Goal: Task Accomplishment & Management: Use online tool/utility

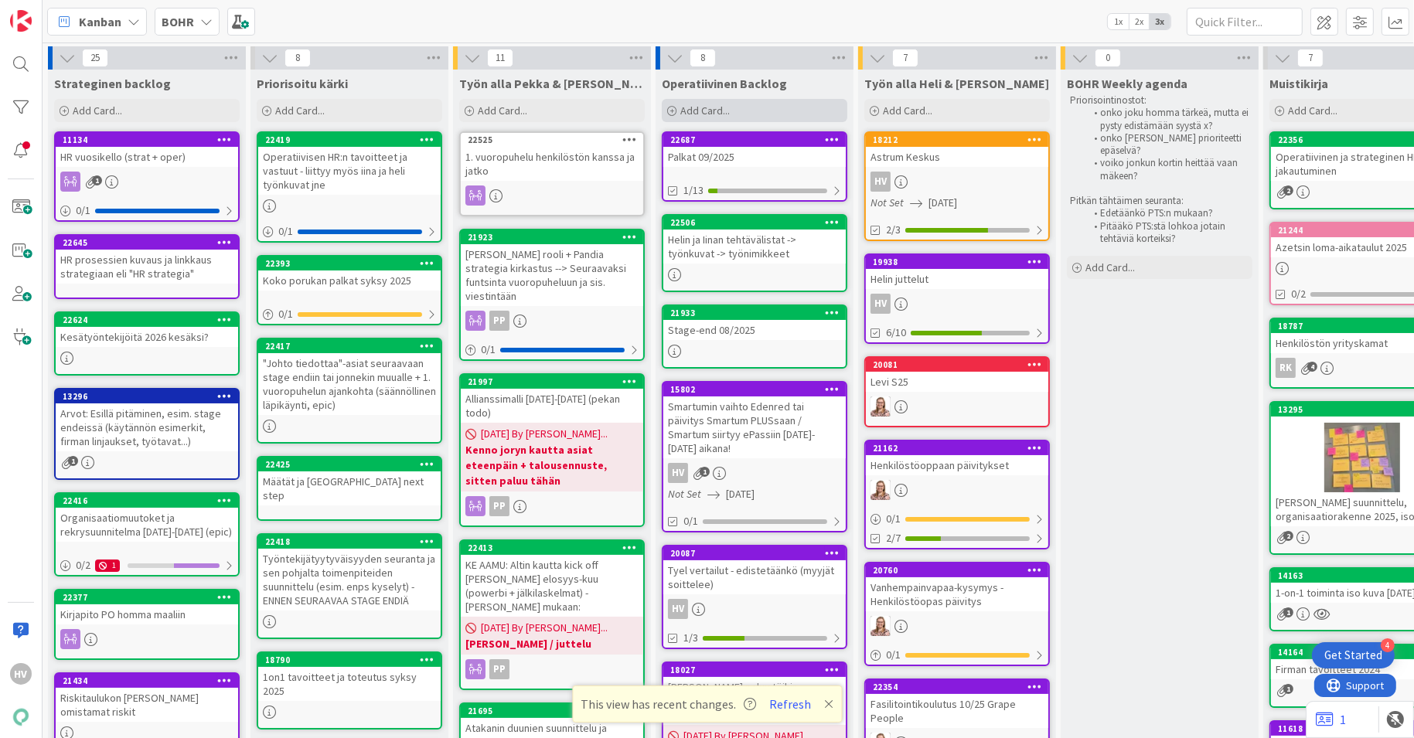
click at [694, 111] on span "Add Card..." at bounding box center [704, 111] width 49 height 14
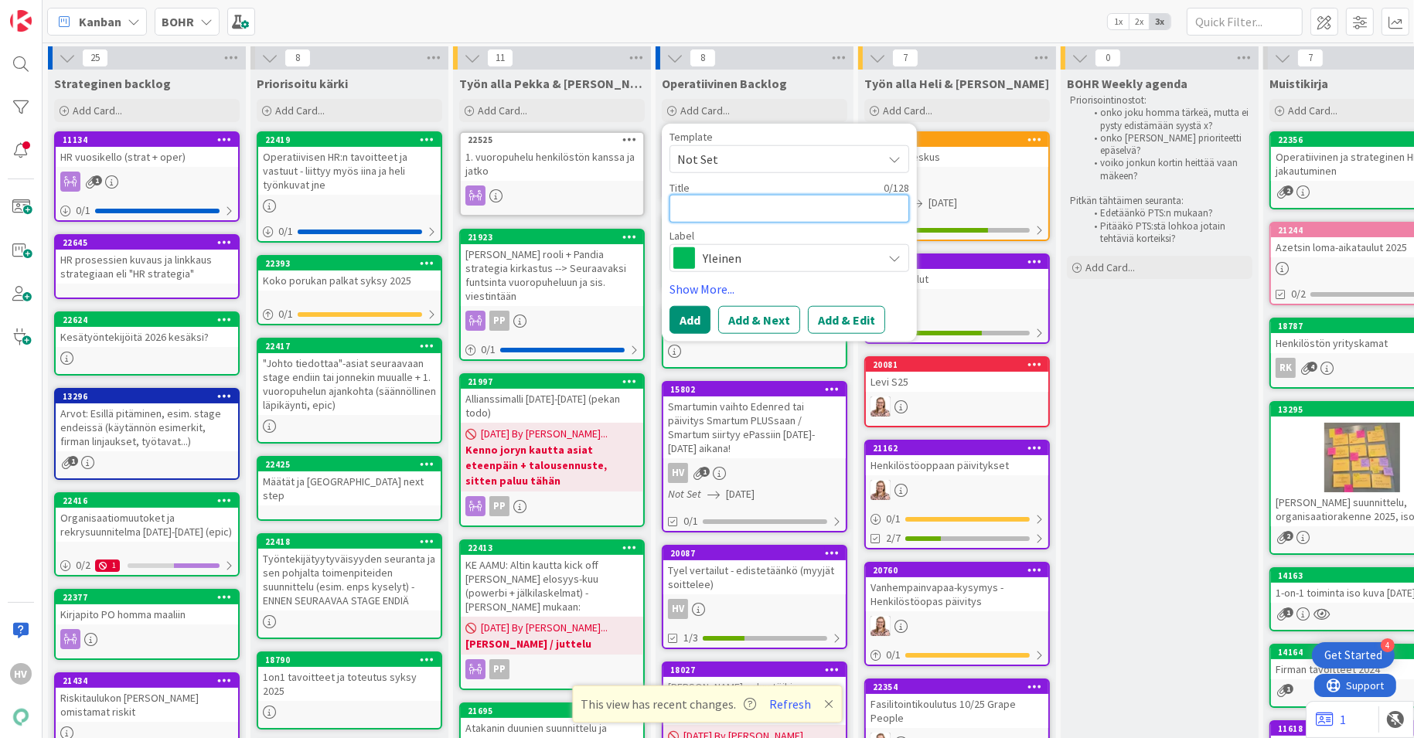
paste textarea "Eurocardin yritysmaksuratkaisut siirtyvät pian AirPlus-tuotemerkin alle"
type textarea "Eurocardin yritysmaksuratkaisut siirtyvät pian AirPlus-tuotemerkin alle"
type textarea "x"
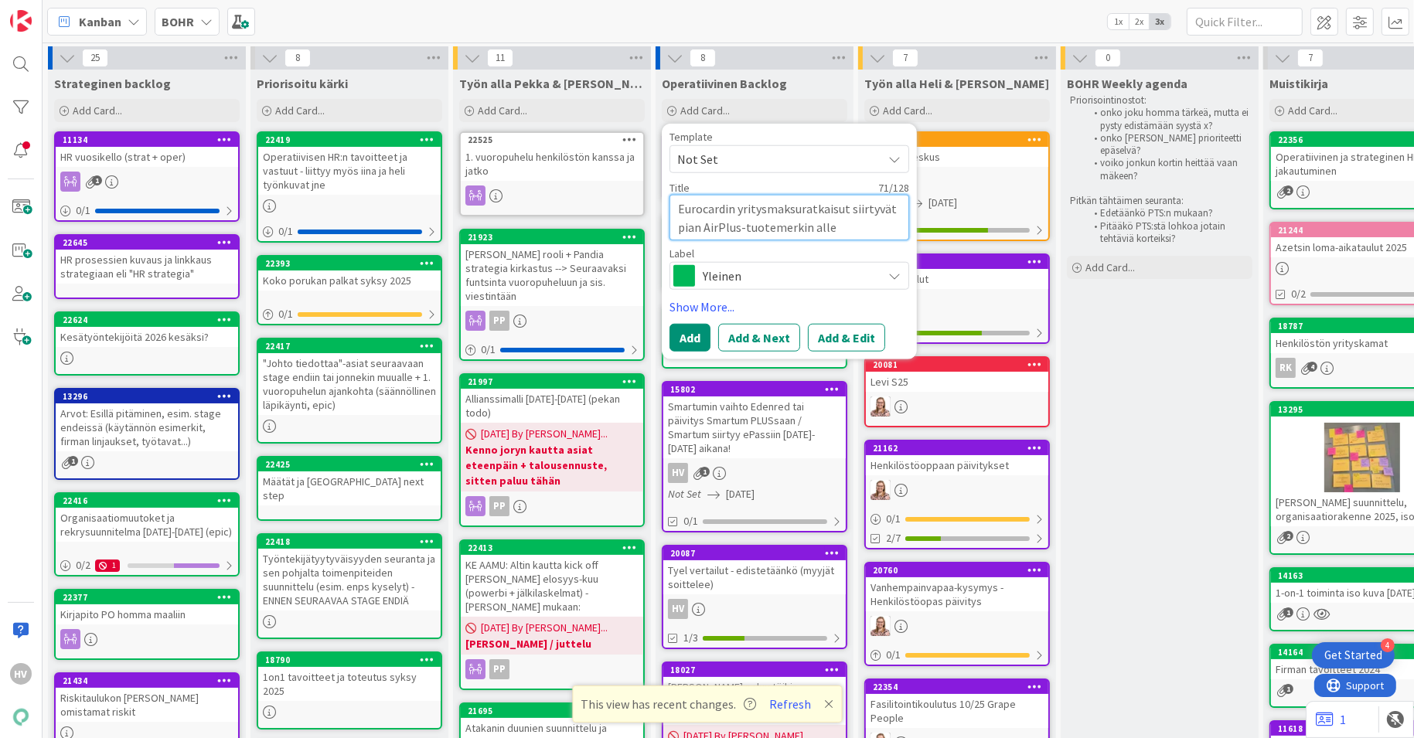
click at [680, 223] on textarea "Eurocardin yritysmaksuratkaisut siirtyvät pian AirPlus-tuotemerkin alle" at bounding box center [789, 218] width 240 height 46
type textarea "Eurocardin yritysmaksuratkaisut siirtyvät AirPlus-tuotemerkin alle"
type textarea "x"
type textarea "Eurocardin yritysmaksuratkaisut siirtyvät AirPlus-tuotemerkin alle"
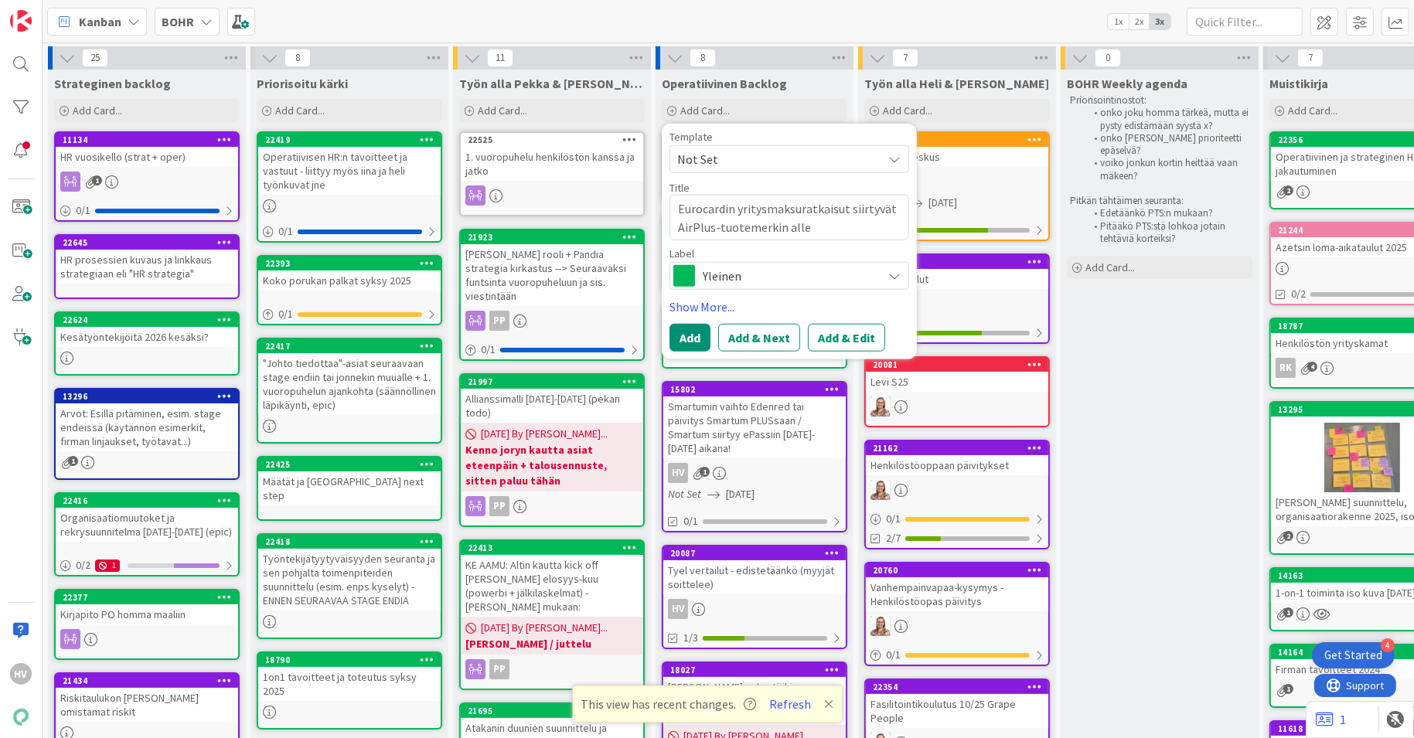
click at [733, 274] on span "Yleinen" at bounding box center [789, 276] width 172 height 22
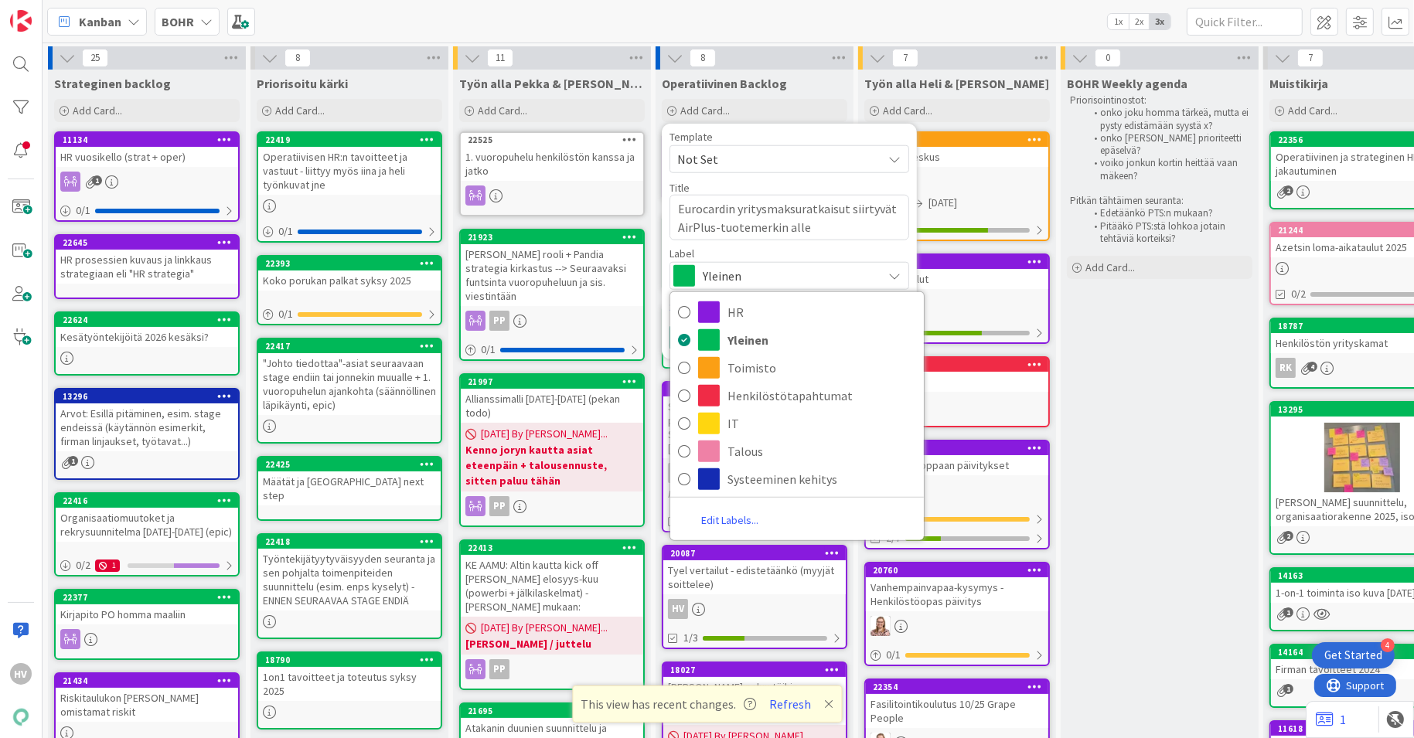
click at [810, 243] on div "Template Not Set Title 66 / 128 Eurocardin yritysmaksuratkaisut siirtyvät AirPl…" at bounding box center [789, 210] width 240 height 158
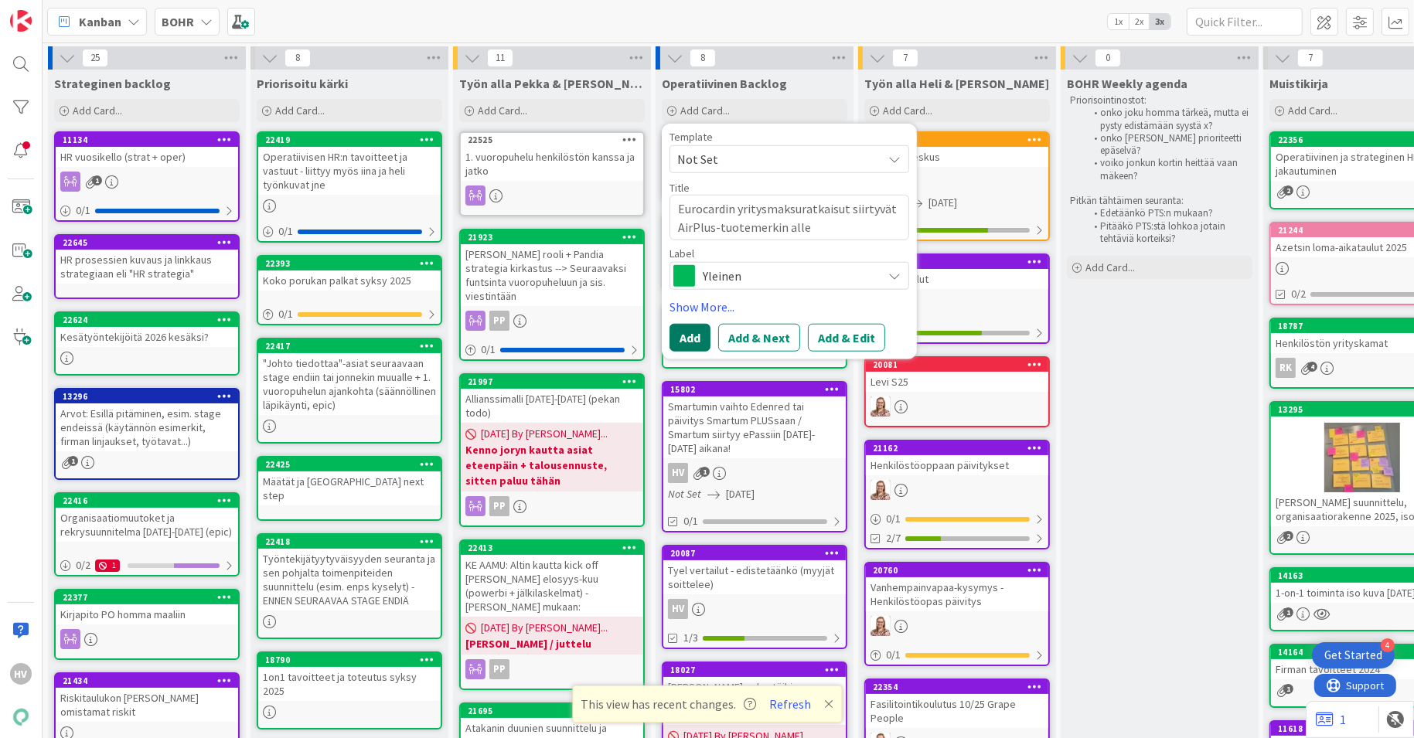
click at [696, 345] on button "Add" at bounding box center [689, 338] width 41 height 28
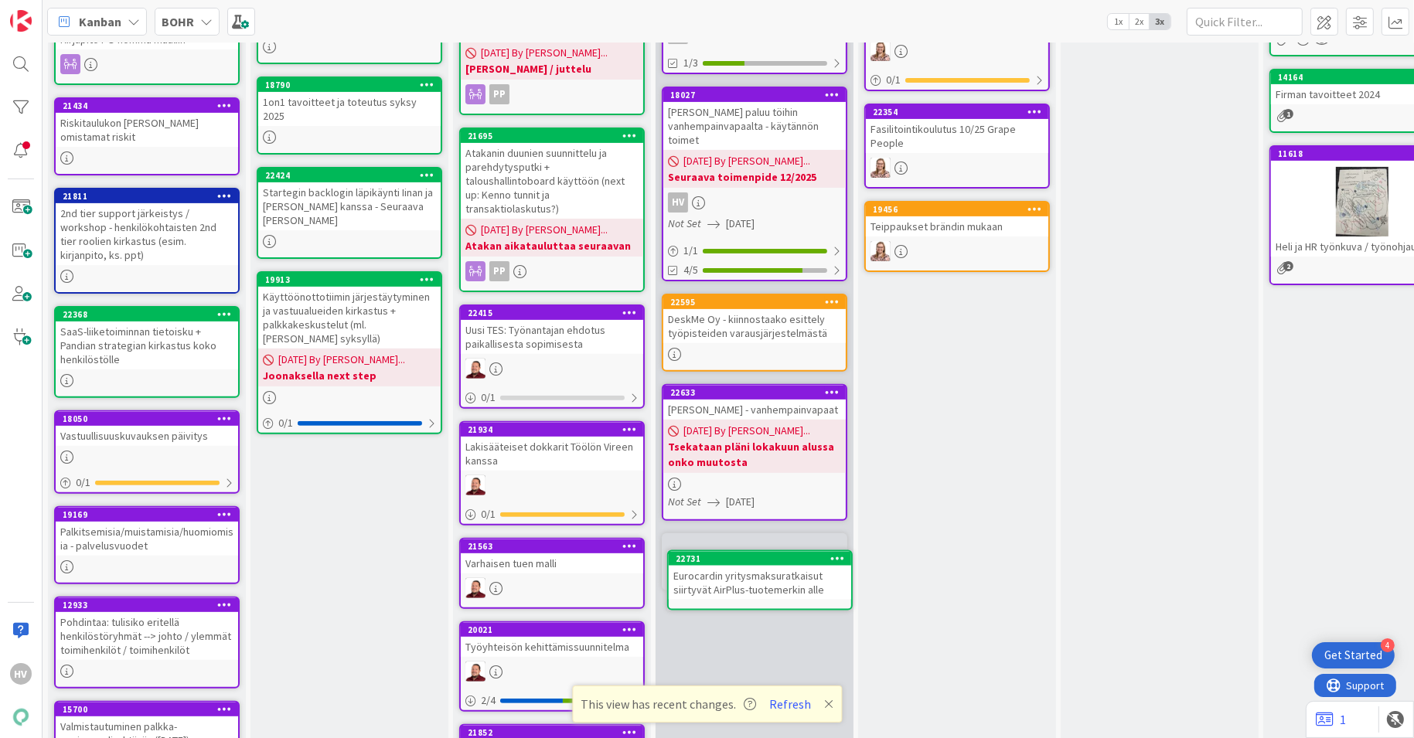
scroll to position [575, 0]
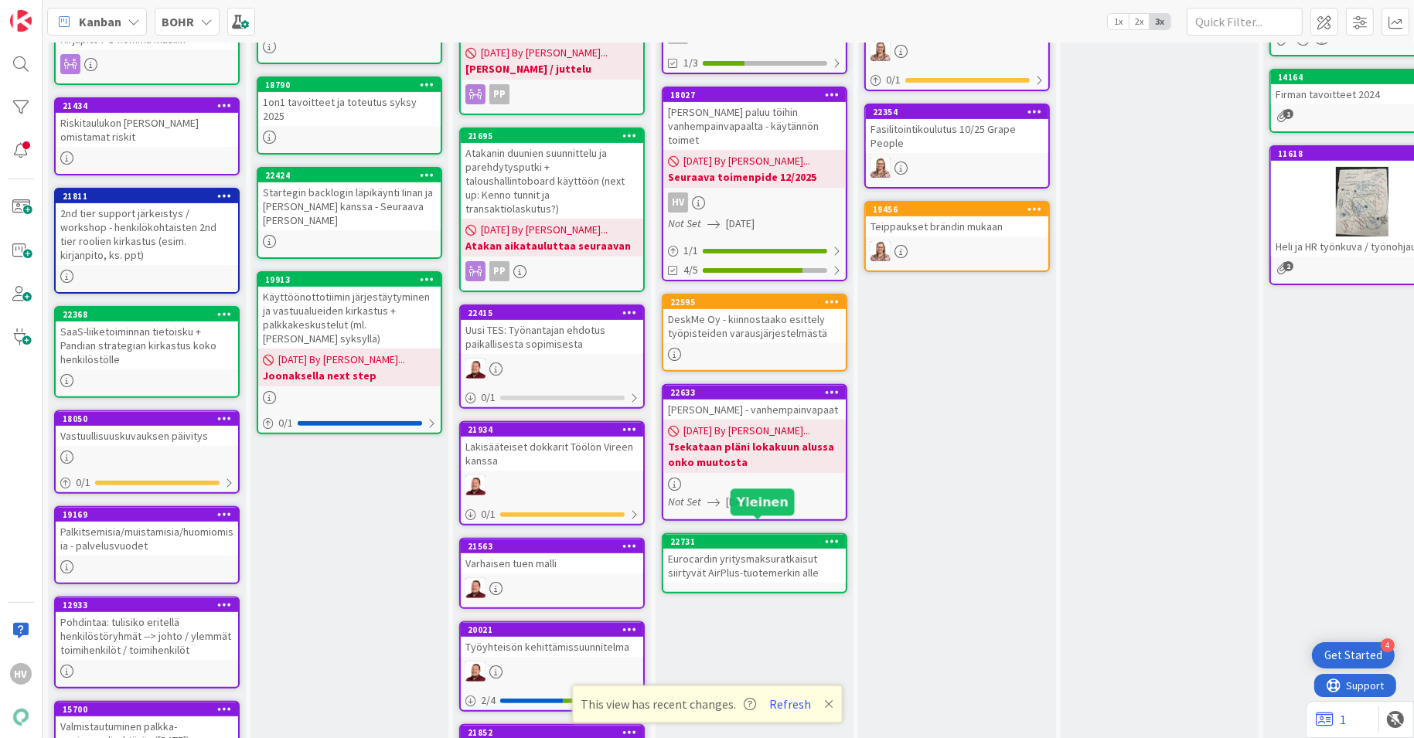
click at [755, 536] on div "22731" at bounding box center [757, 541] width 175 height 11
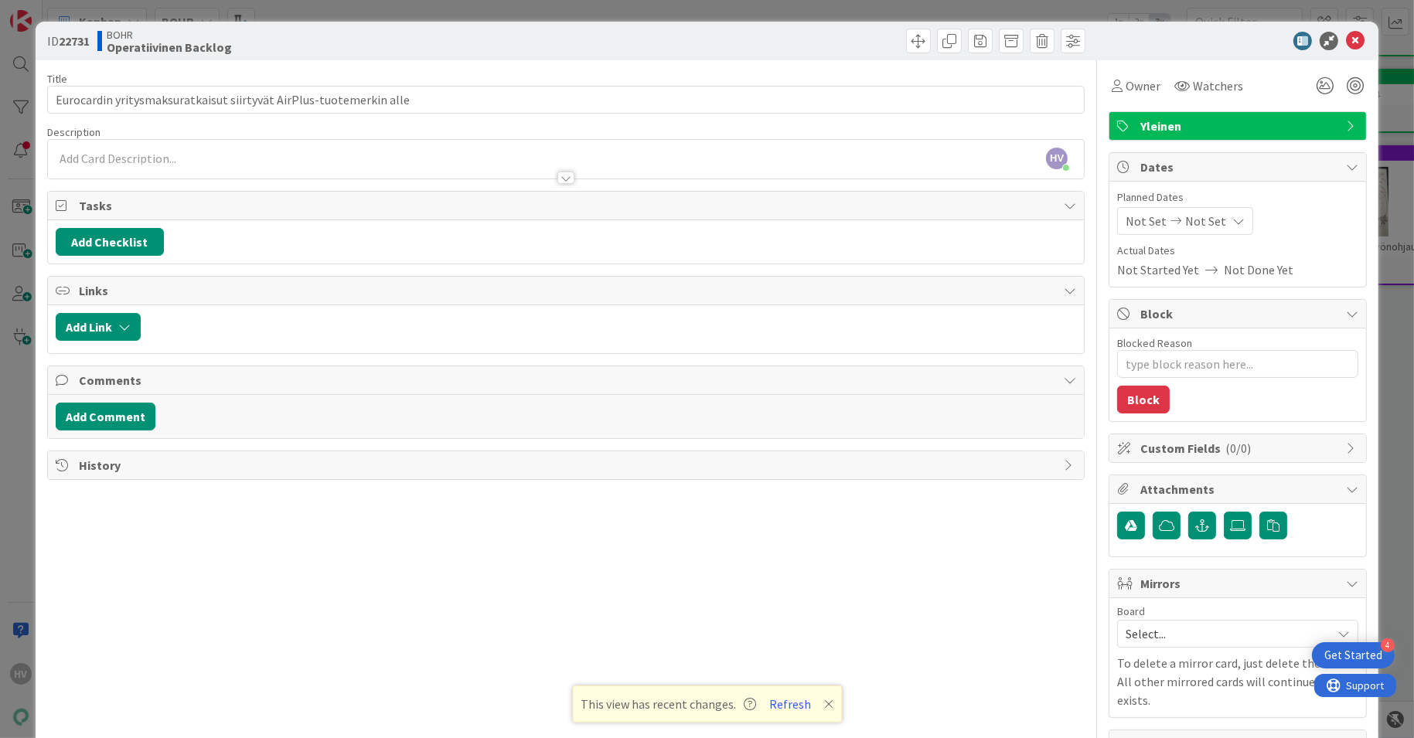
click at [265, 147] on div "HV [PERSON_NAME] just joined" at bounding box center [566, 159] width 1036 height 39
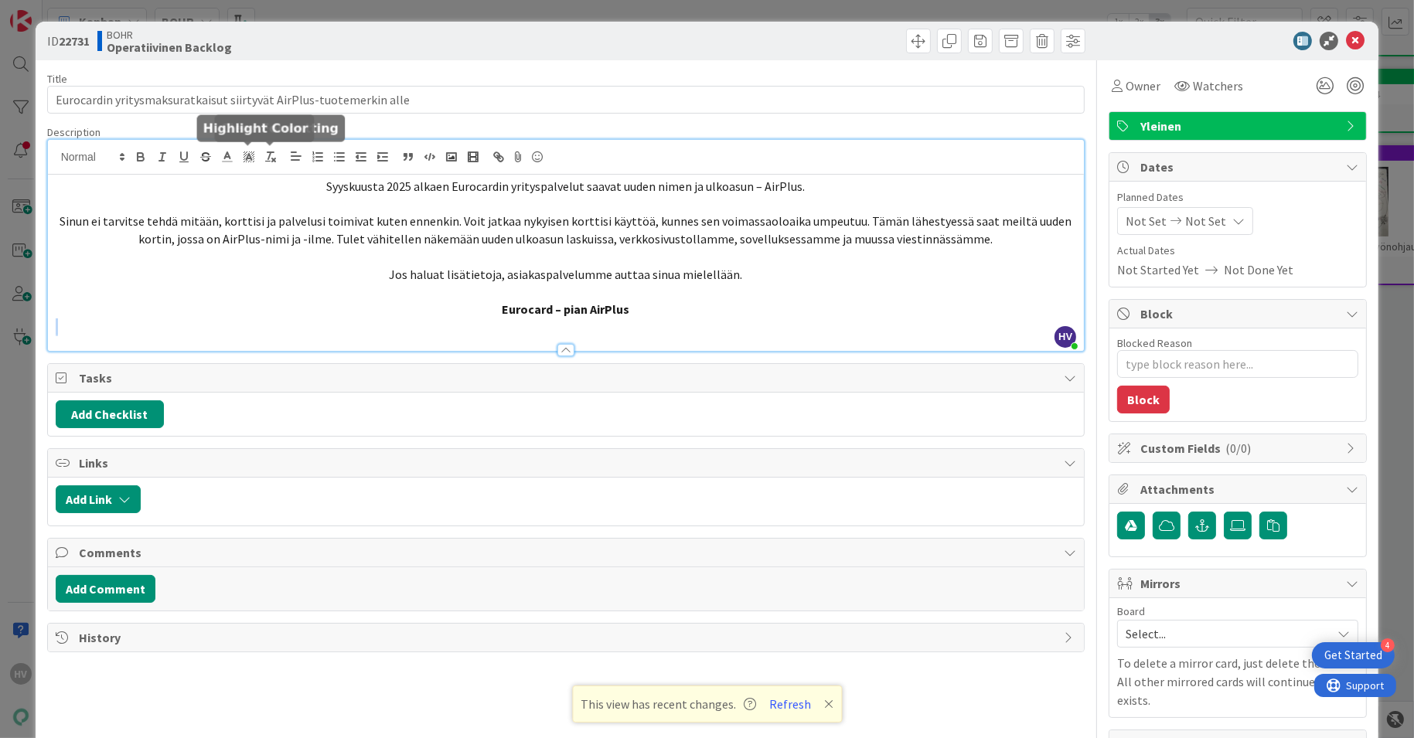
drag, startPoint x: 679, startPoint y: 307, endPoint x: 224, endPoint y: 141, distance: 483.6
click at [224, 141] on div "HV [PERSON_NAME] just joined Syyskuusta 2025 alkaen Eurocardin yrityspalvelut s…" at bounding box center [566, 245] width 1036 height 211
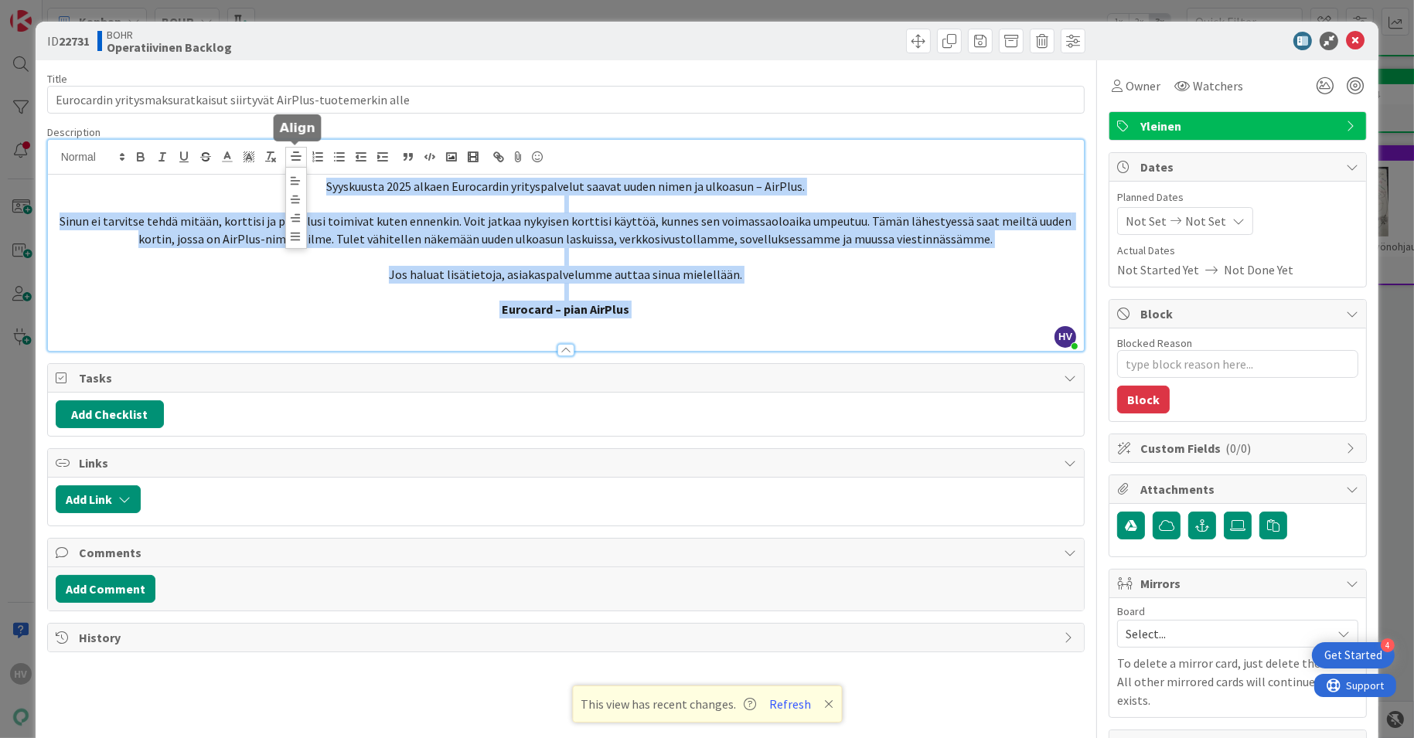
click at [290, 150] on icon at bounding box center [296, 156] width 14 height 14
click at [291, 177] on icon at bounding box center [295, 181] width 12 height 12
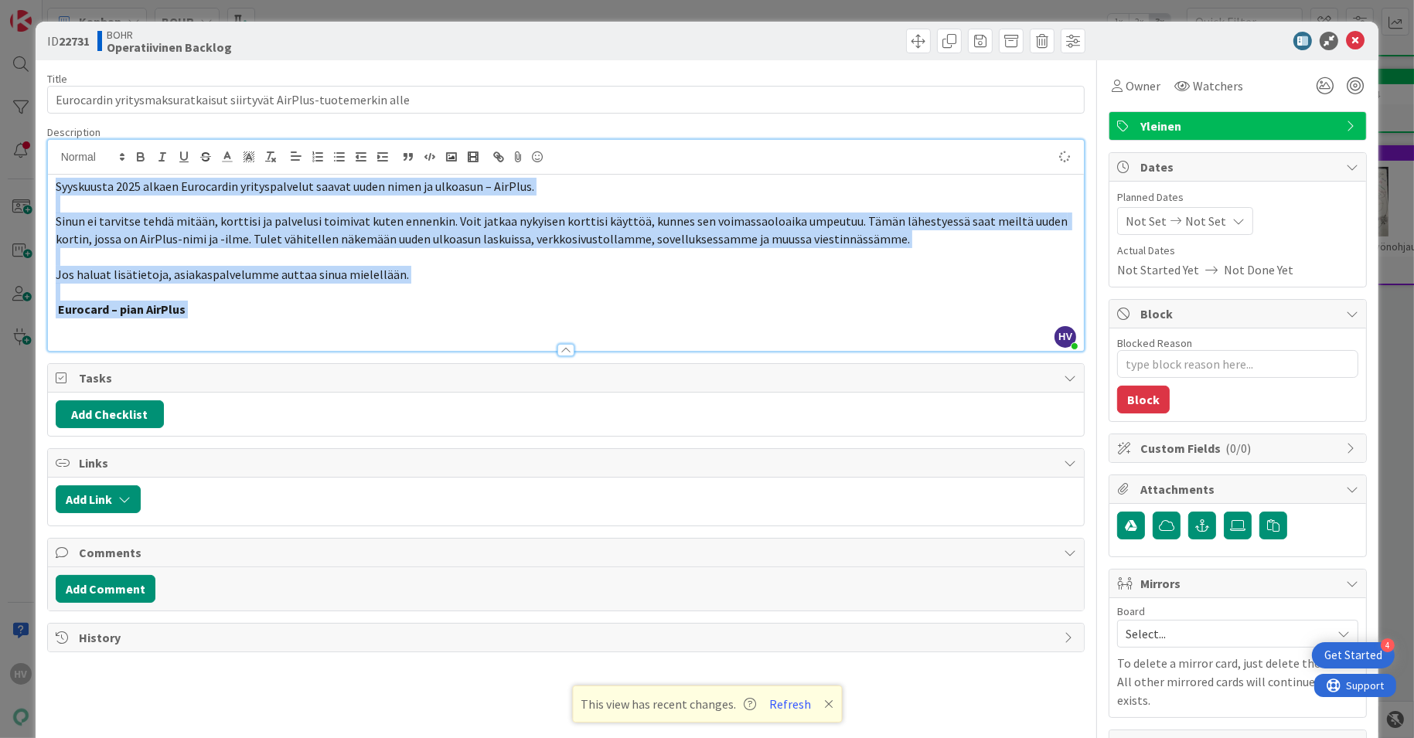
click at [290, 226] on span "Sinun ei tarvitse tehdä mitään, korttisi ja palvelusi toimivat kuten ennenkin. …" at bounding box center [563, 229] width 1014 height 33
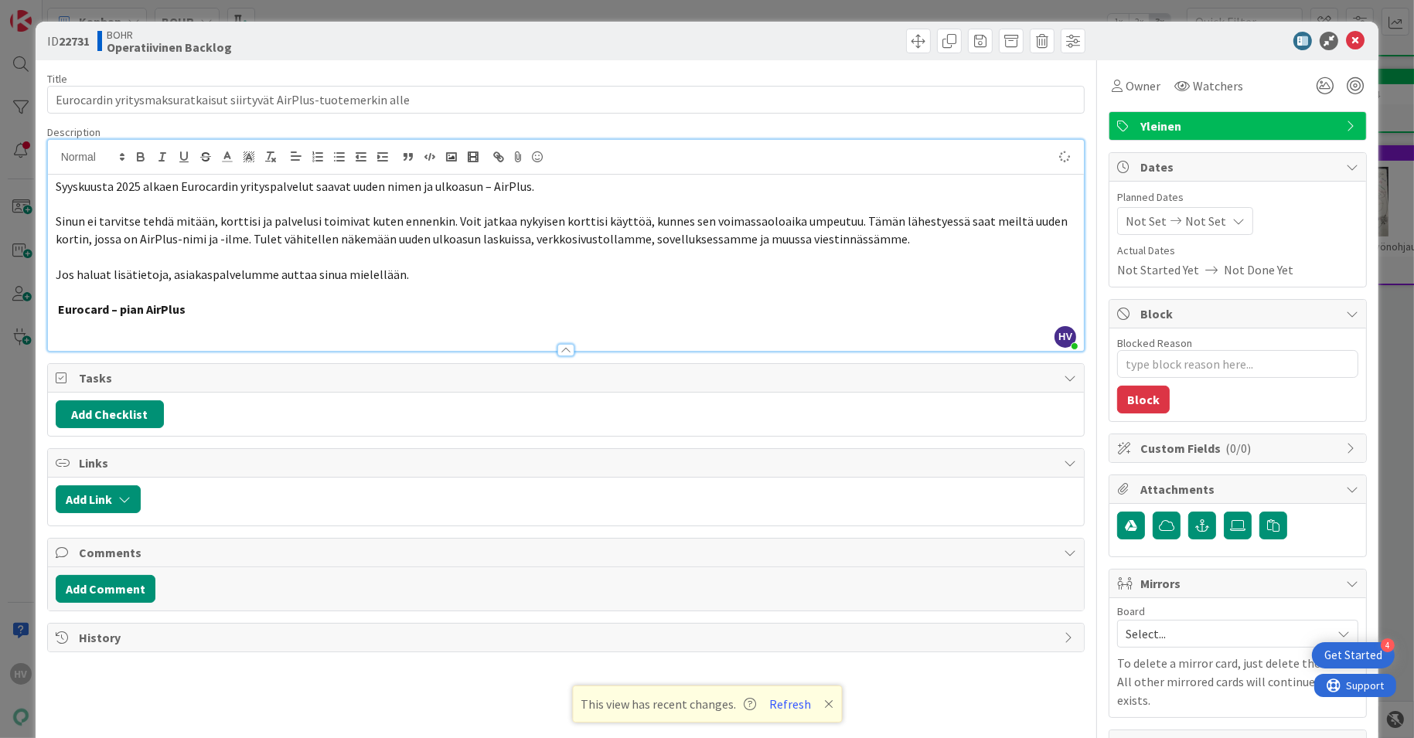
type textarea "x"
click at [217, 304] on p "Eurocard – pian AirPlus" at bounding box center [566, 310] width 1021 height 18
click at [53, 182] on div "Syyskuusta 2025 alkaen Eurocardin yrityspalvelut saavat uuden nimen ja ulkoasun…" at bounding box center [566, 263] width 1036 height 176
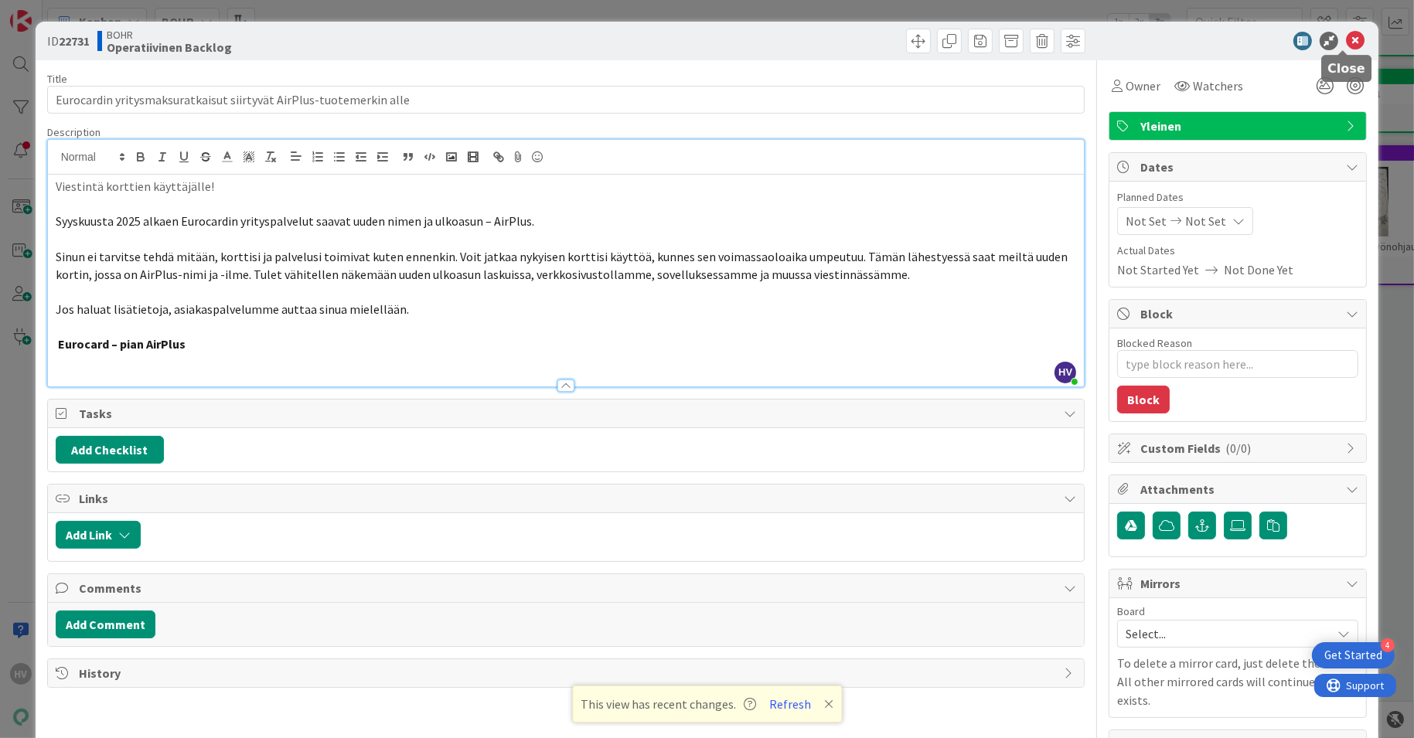
click at [1346, 42] on icon at bounding box center [1355, 41] width 19 height 19
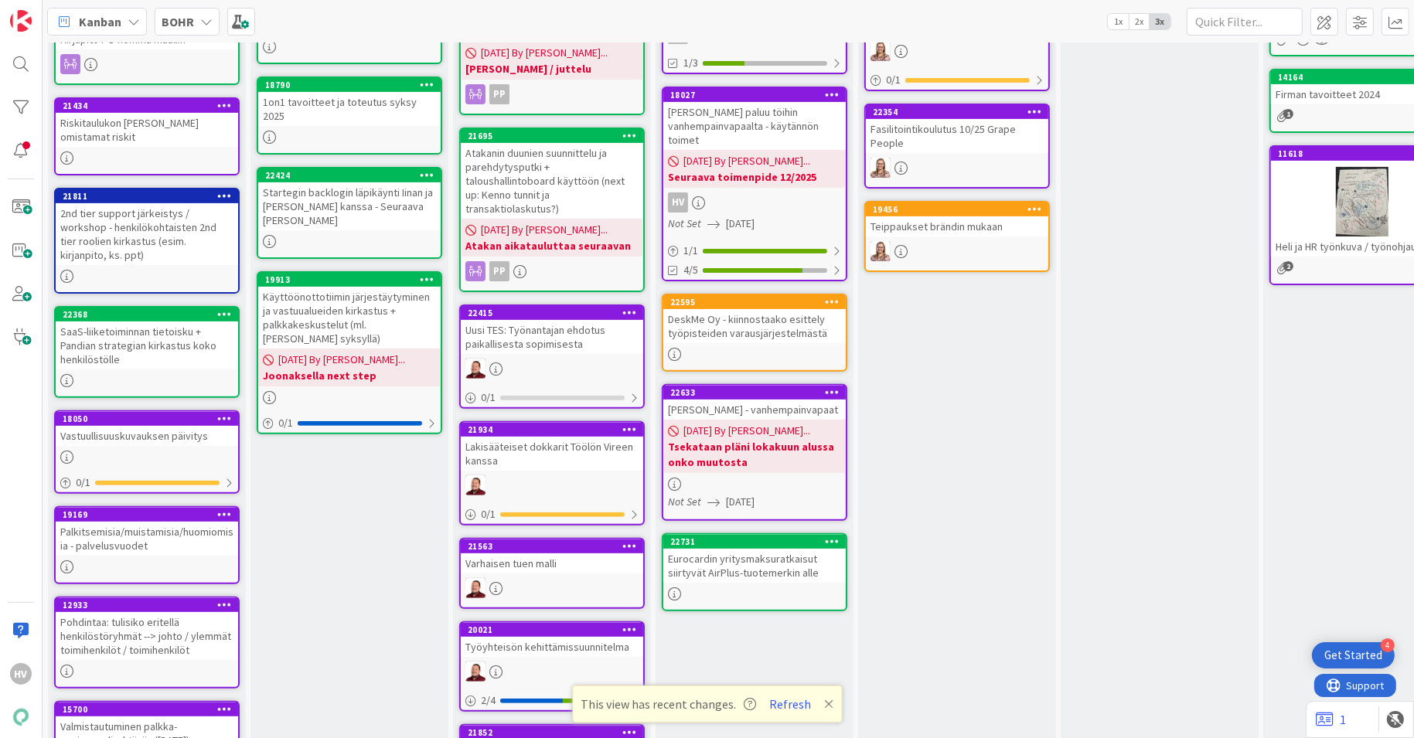
scroll to position [21, 0]
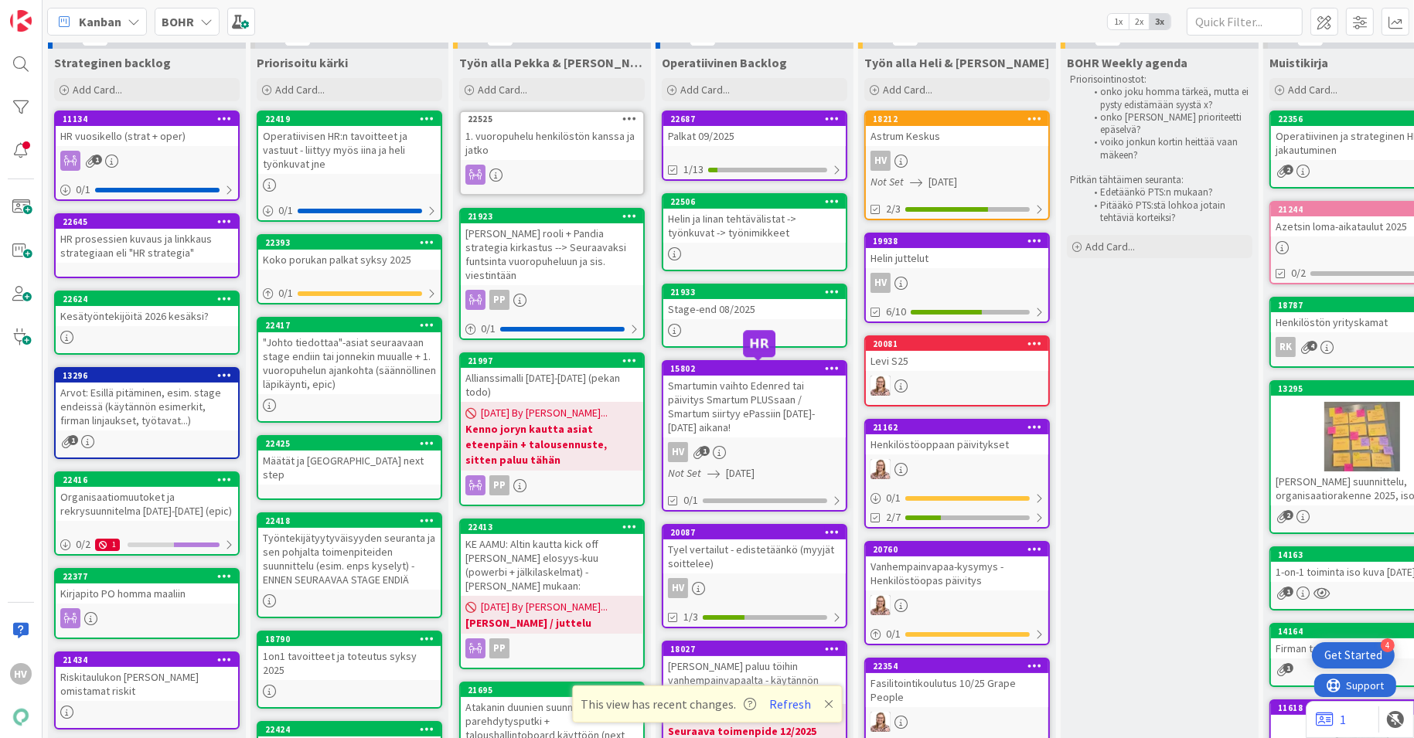
click at [730, 368] on div "15802" at bounding box center [757, 368] width 175 height 11
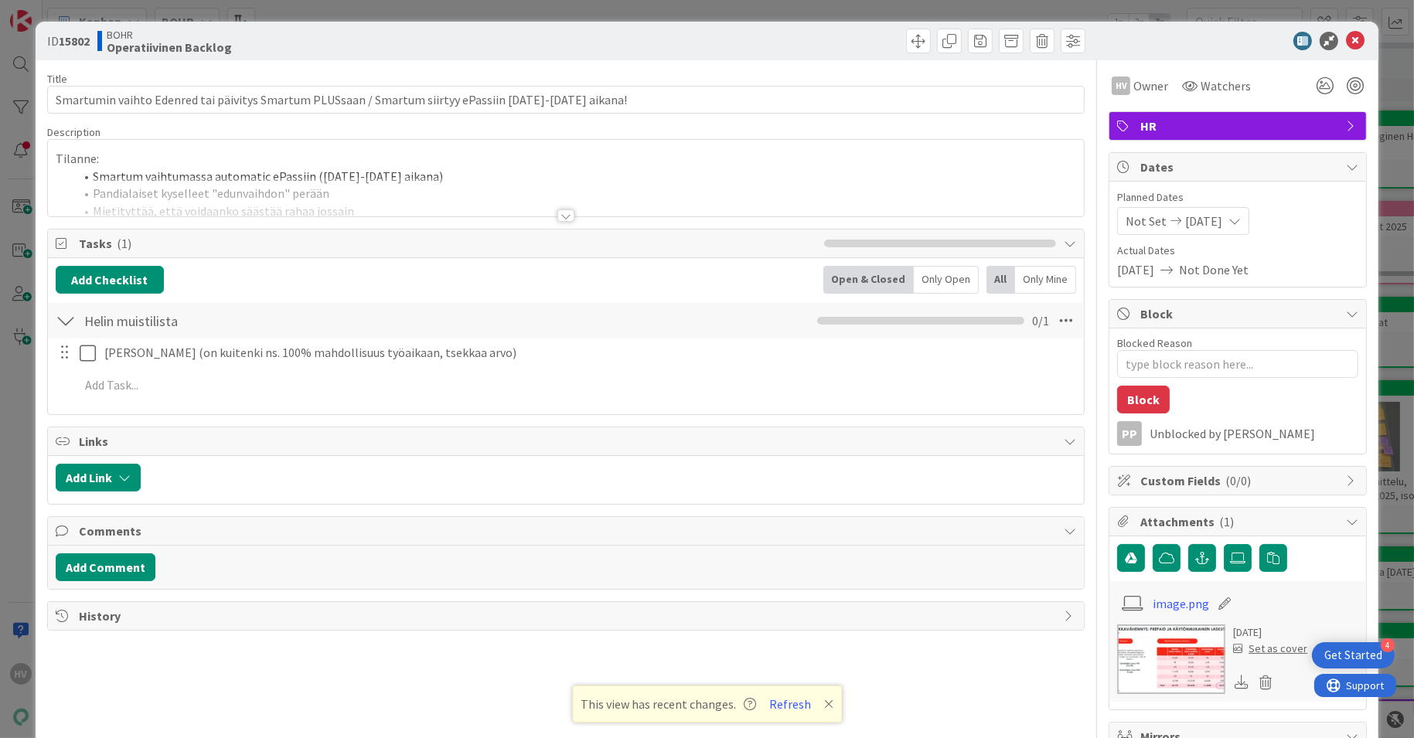
type textarea "x"
click at [557, 214] on div at bounding box center [565, 215] width 17 height 12
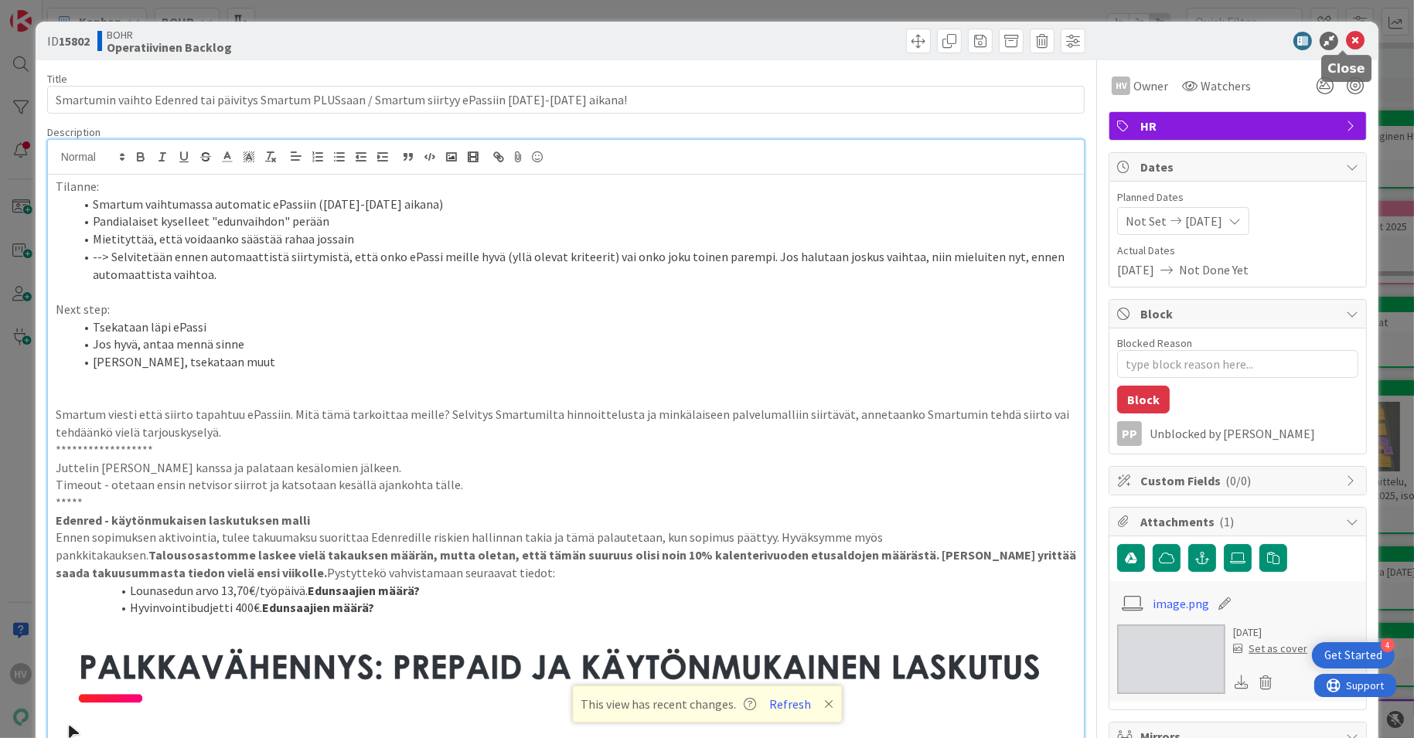
click at [1346, 45] on icon at bounding box center [1355, 41] width 19 height 19
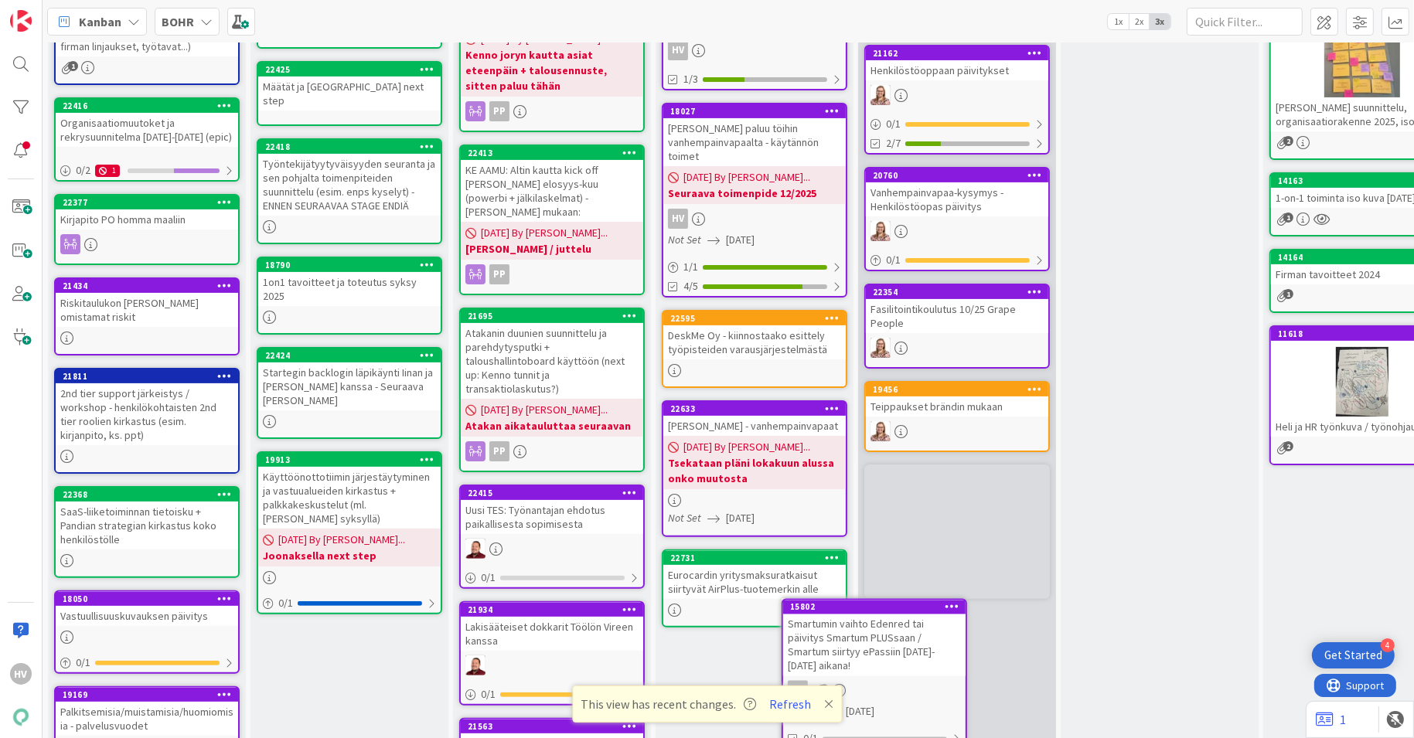
scroll to position [435, 0]
